Goal: Find specific page/section: Find specific page/section

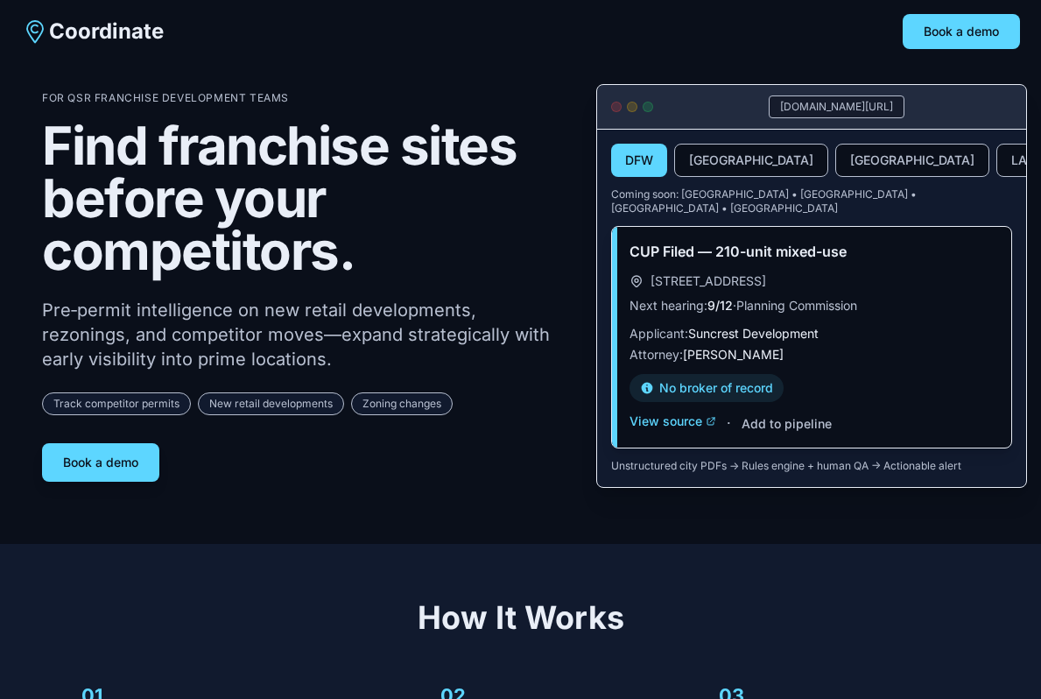
click at [399, 61] on nav "Coordinate Book a demo" at bounding box center [520, 31] width 1041 height 63
click at [730, 161] on button "[GEOGRAPHIC_DATA]" at bounding box center [751, 160] width 154 height 33
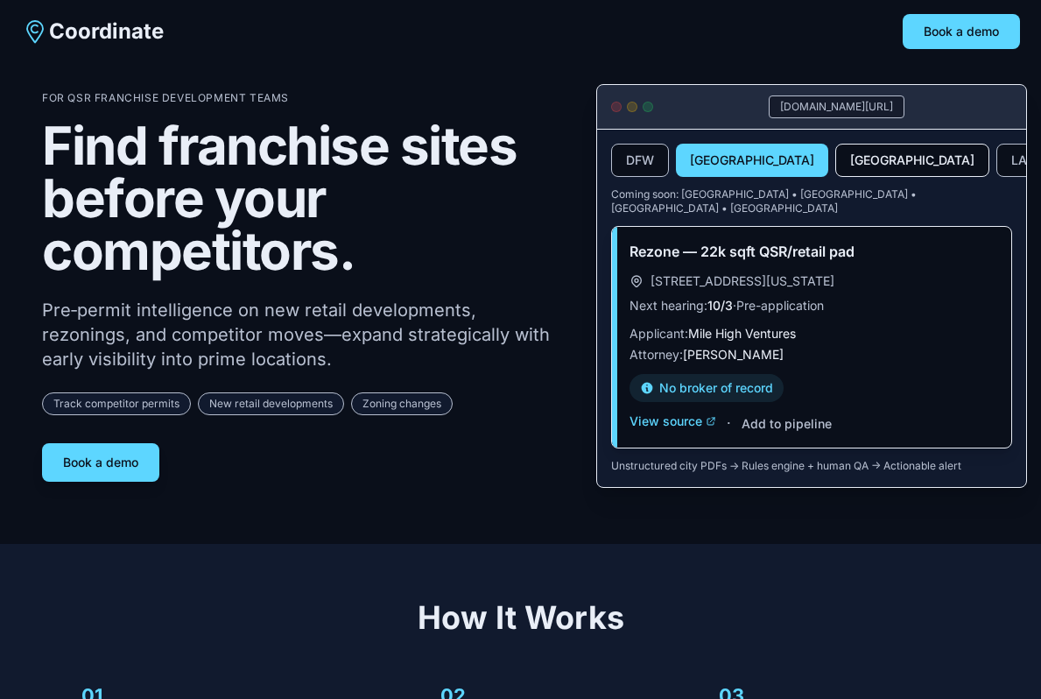
click at [836, 156] on button "[GEOGRAPHIC_DATA]" at bounding box center [913, 160] width 154 height 33
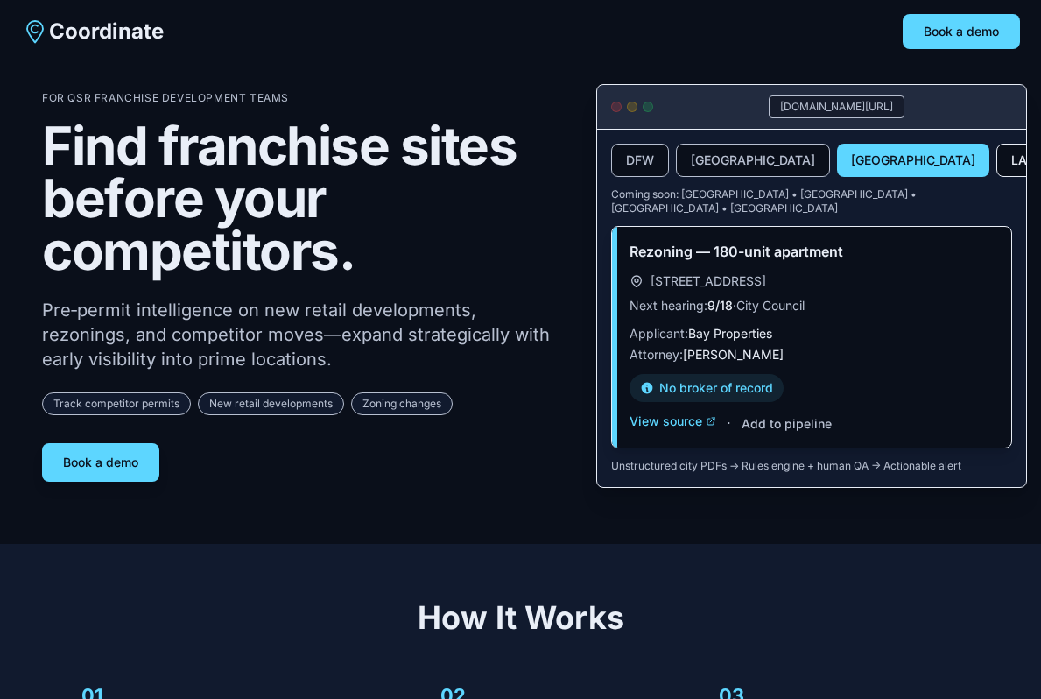
click at [997, 153] on button "LA" at bounding box center [1020, 160] width 46 height 33
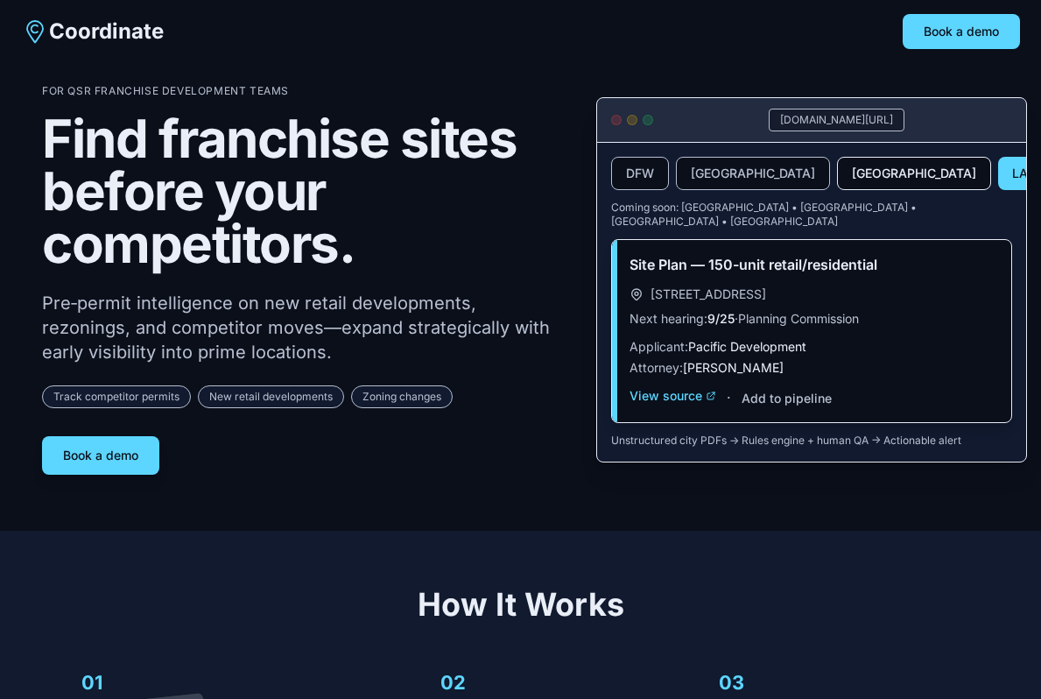
click at [837, 178] on button "[GEOGRAPHIC_DATA]" at bounding box center [914, 173] width 154 height 33
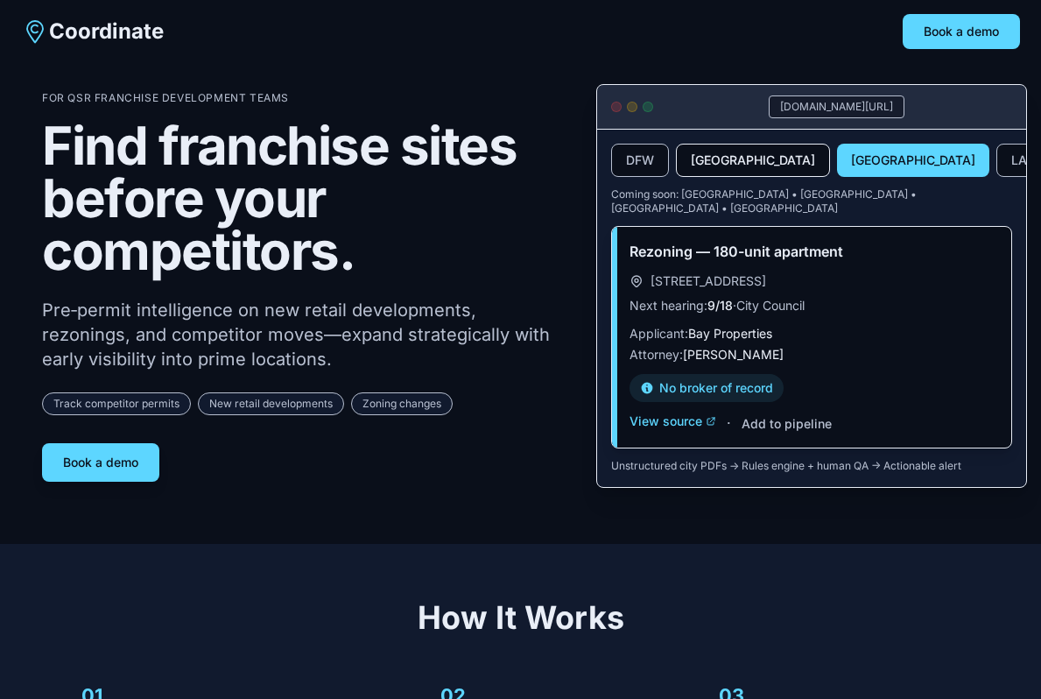
click at [691, 161] on button "Denver" at bounding box center [753, 160] width 154 height 33
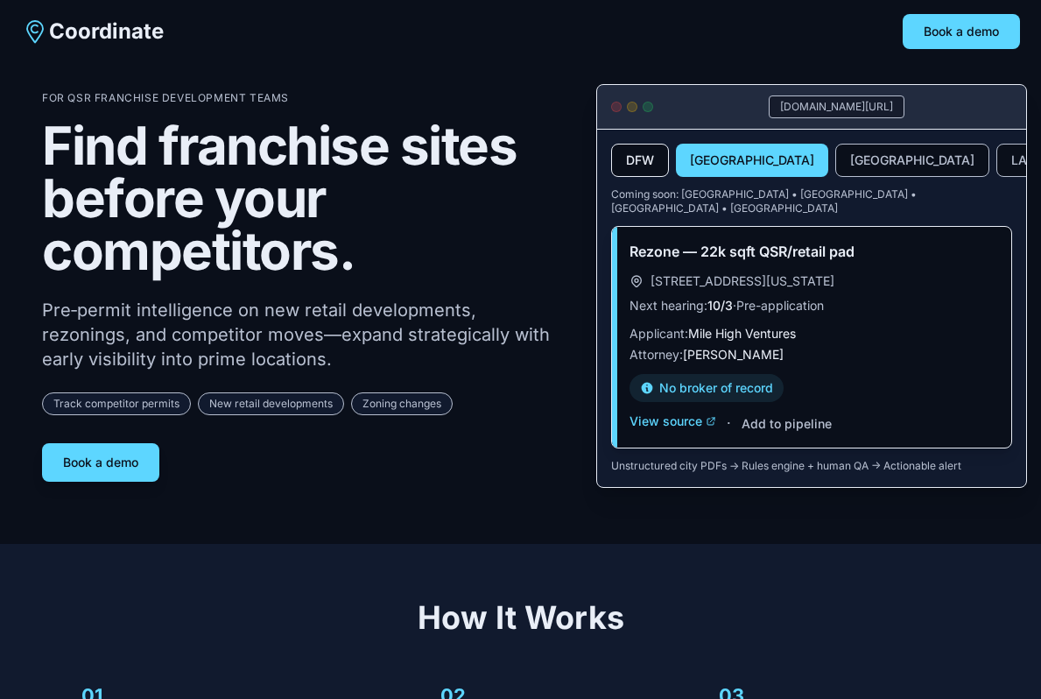
click at [618, 165] on button "DFW" at bounding box center [640, 160] width 58 height 33
